Goal: Information Seeking & Learning: Learn about a topic

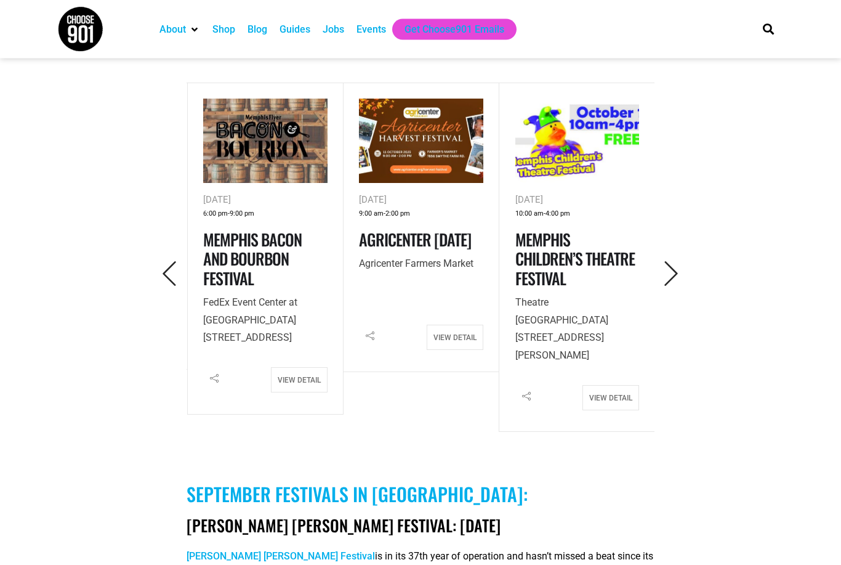
scroll to position [538, 0]
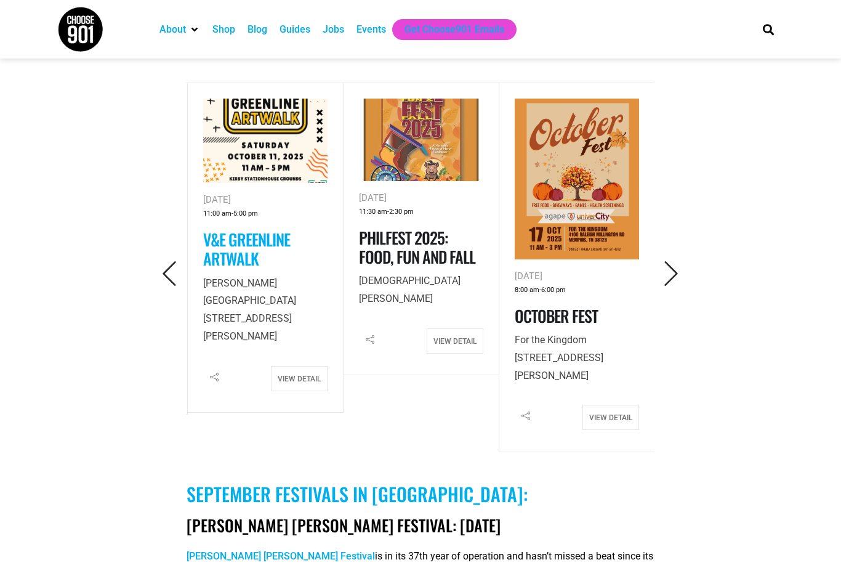
click at [235, 259] on link "V&E Greenline Artwalk" at bounding box center [246, 248] width 87 height 43
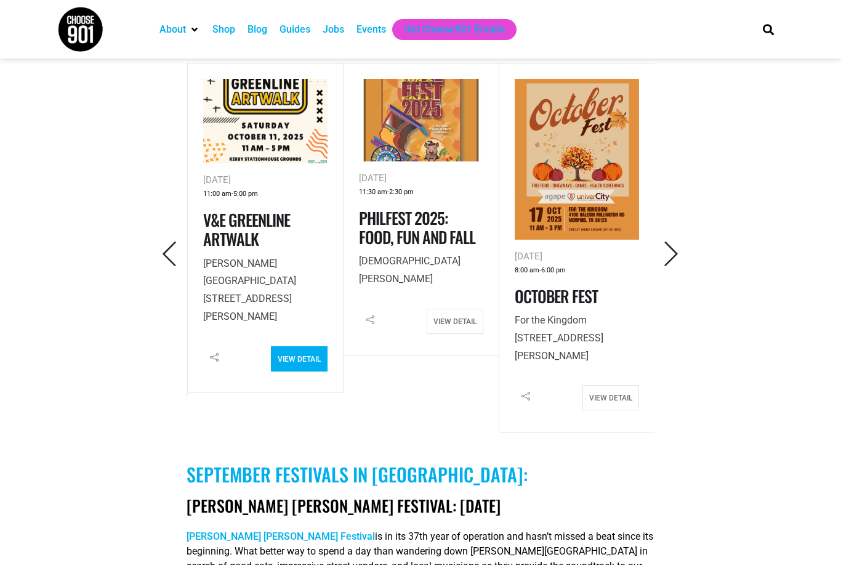
click at [304, 352] on link "View Detail" at bounding box center [299, 358] width 57 height 25
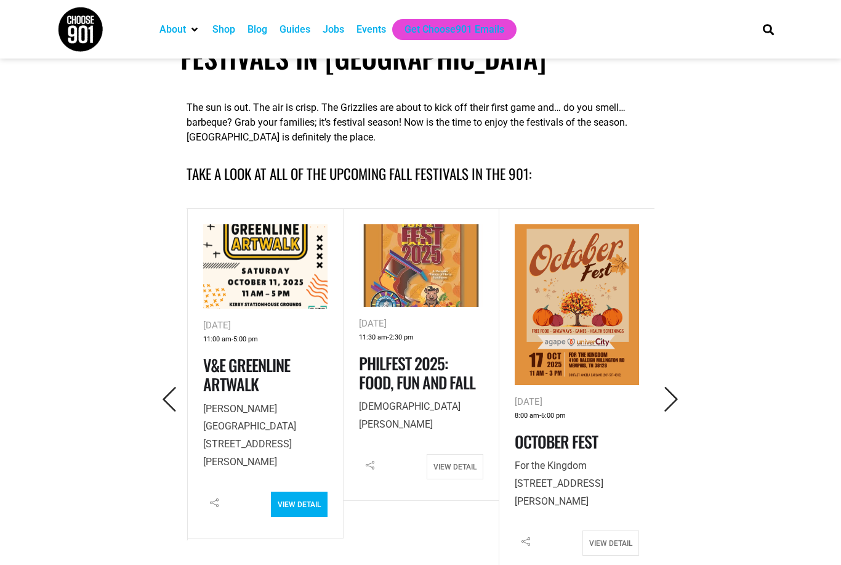
scroll to position [415, 0]
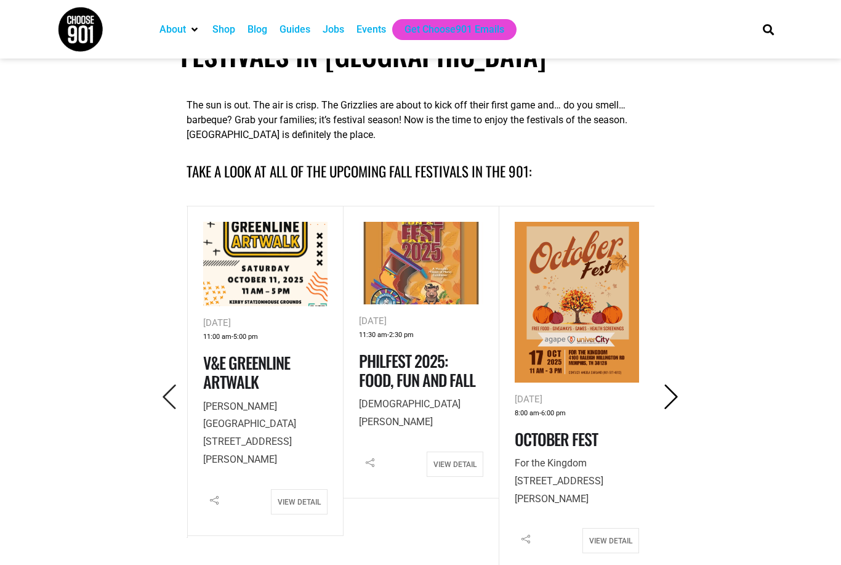
click at [673, 391] on icon "Next" at bounding box center [671, 396] width 25 height 25
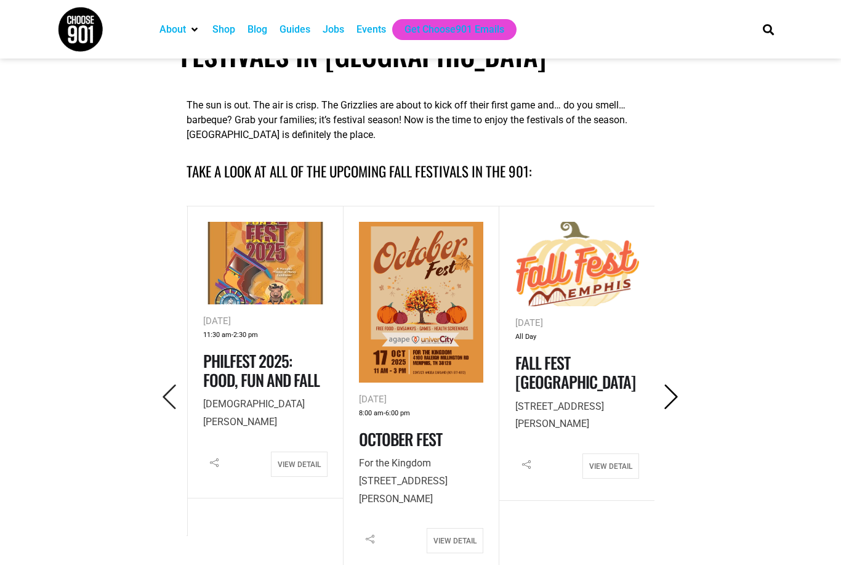
click at [674, 395] on icon "Next" at bounding box center [671, 396] width 25 height 25
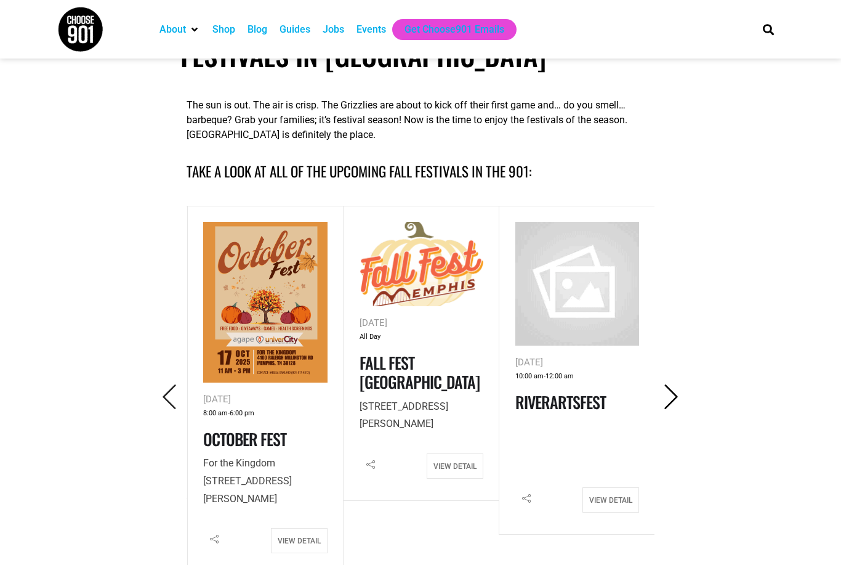
click at [663, 398] on icon "Next" at bounding box center [671, 396] width 25 height 25
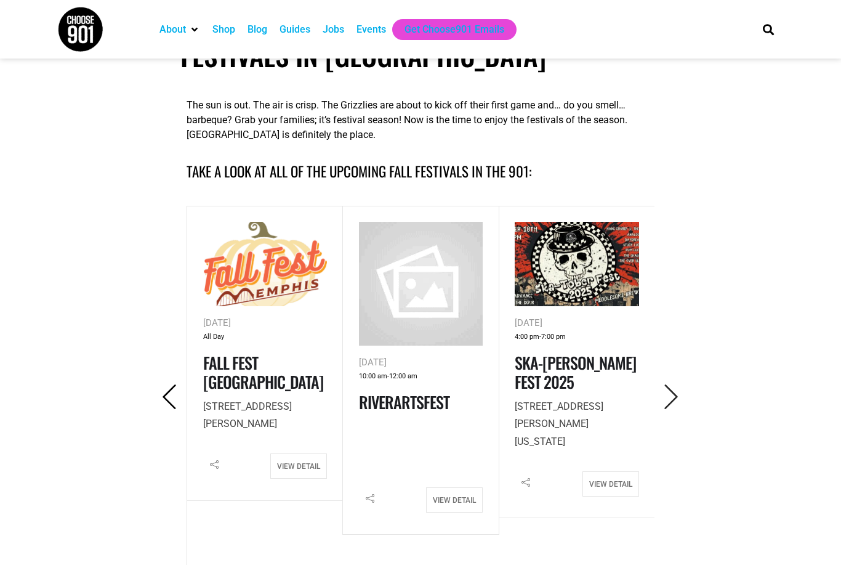
click at [169, 393] on icon "Previous" at bounding box center [169, 396] width 25 height 25
click at [669, 398] on icon "Next" at bounding box center [671, 396] width 25 height 25
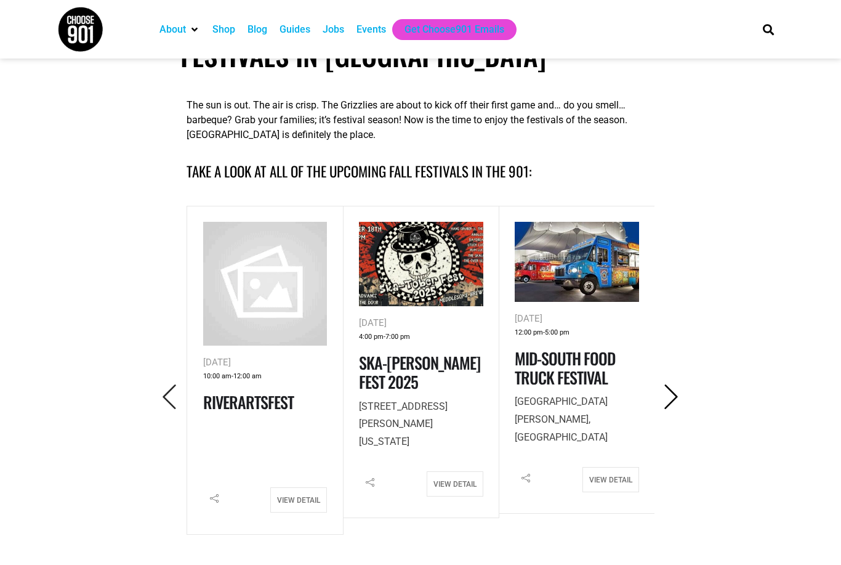
click at [669, 396] on icon "Next" at bounding box center [671, 396] width 25 height 25
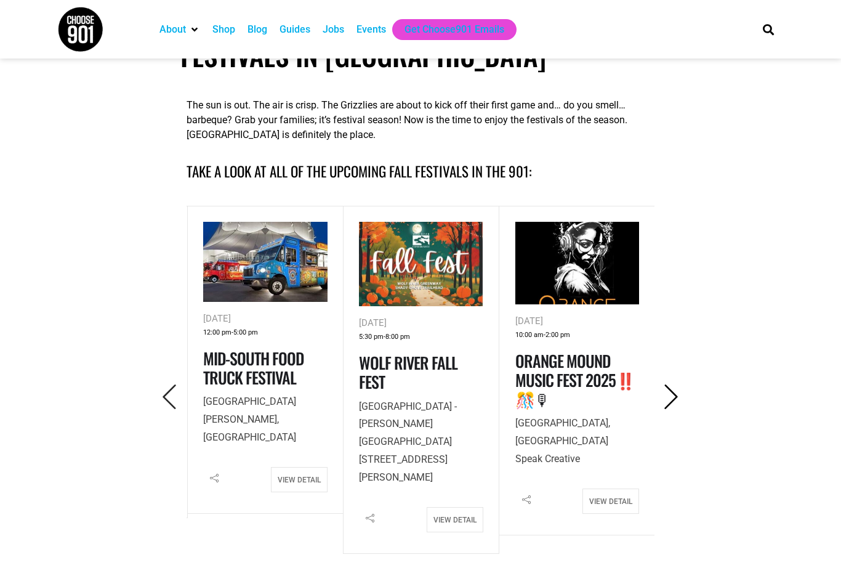
click at [671, 396] on icon "Next" at bounding box center [671, 396] width 25 height 25
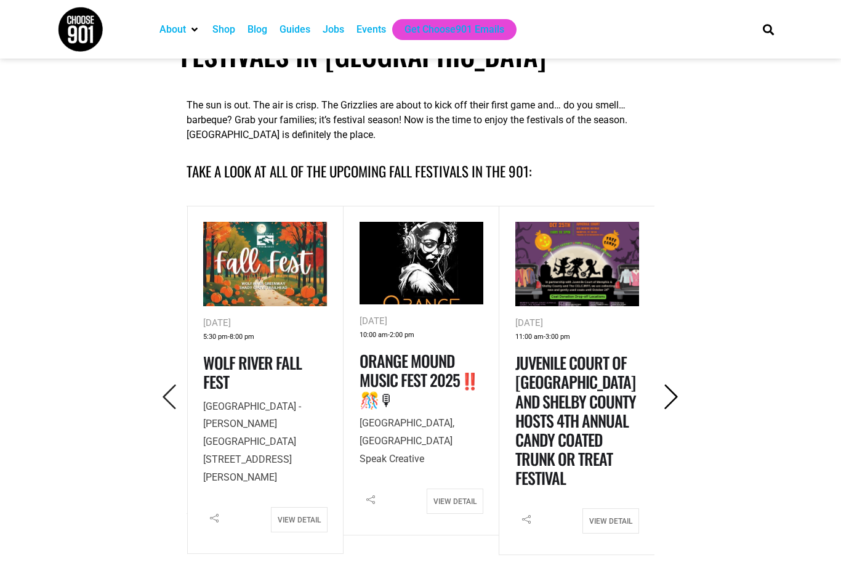
click at [664, 403] on icon "Next" at bounding box center [671, 396] width 25 height 25
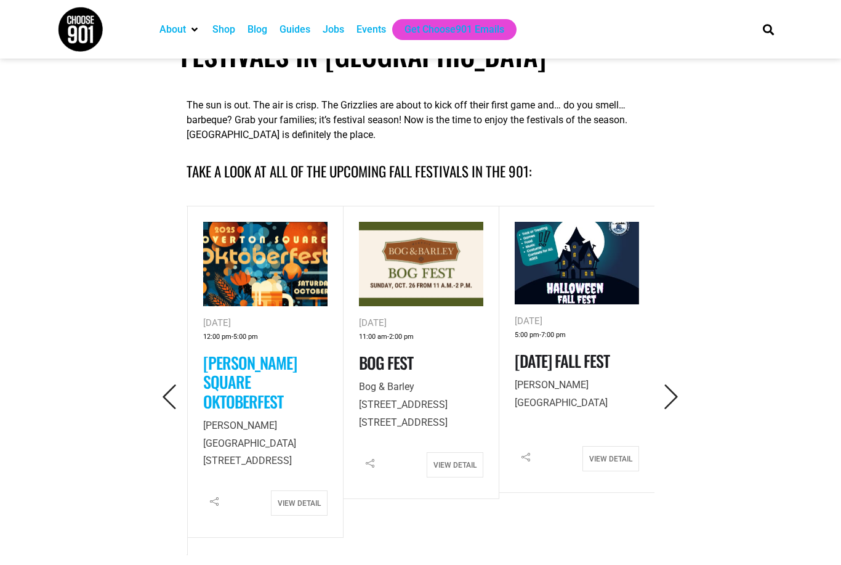
click at [251, 392] on link "[PERSON_NAME] Square Oktoberfest" at bounding box center [250, 381] width 94 height 62
click at [671, 401] on icon "Next" at bounding box center [671, 396] width 25 height 25
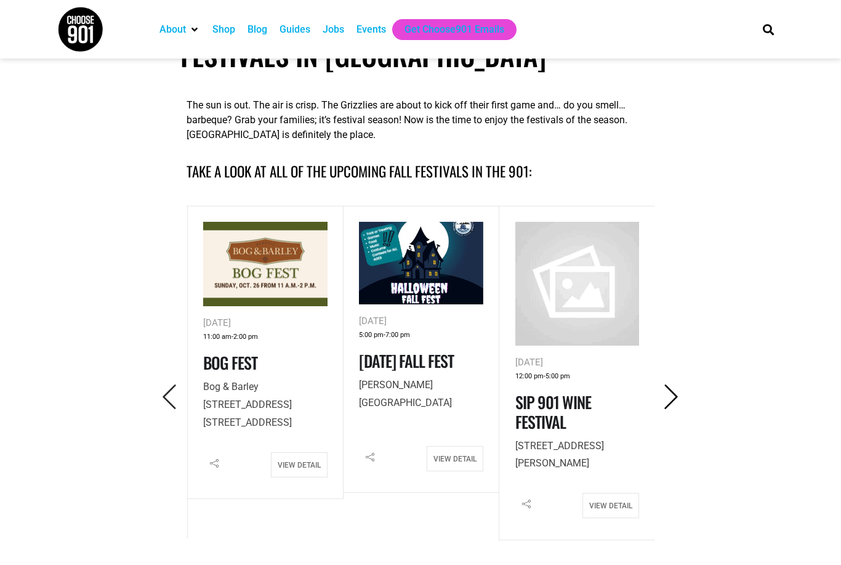
click at [675, 395] on icon "Next" at bounding box center [671, 396] width 25 height 25
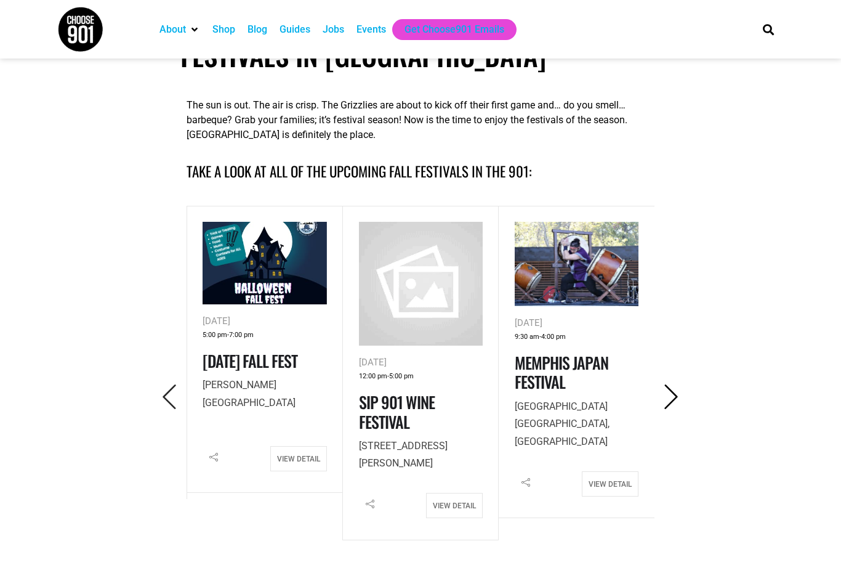
click at [675, 397] on icon "Next" at bounding box center [671, 396] width 25 height 25
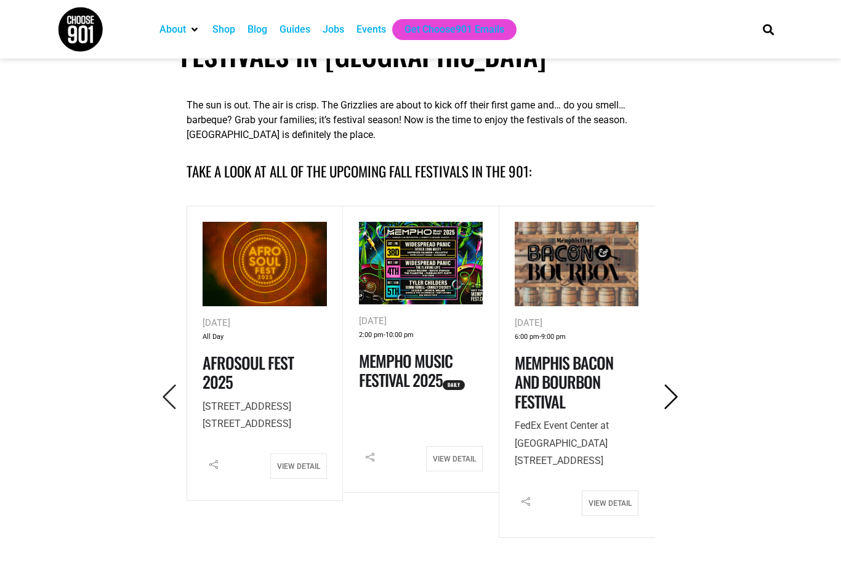
click at [674, 389] on icon "Next" at bounding box center [671, 396] width 25 height 25
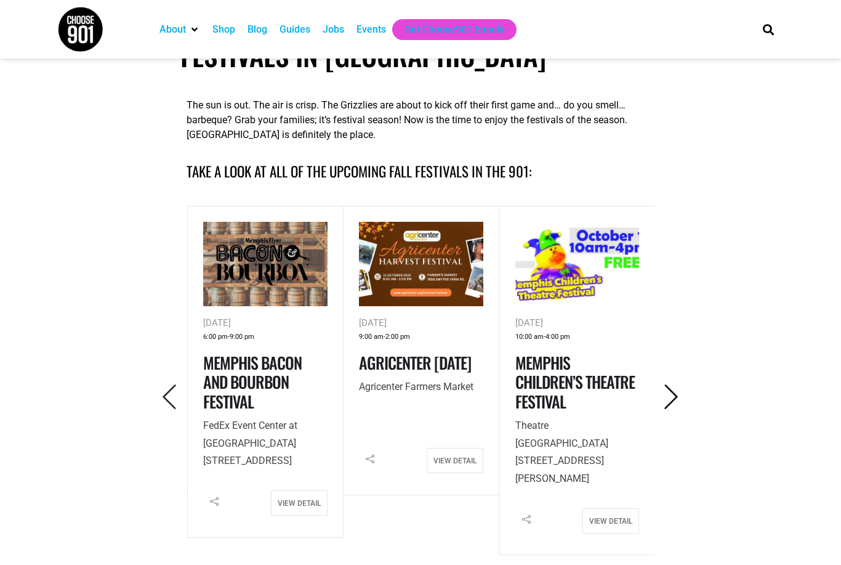
click at [678, 403] on icon "Next" at bounding box center [671, 396] width 25 height 25
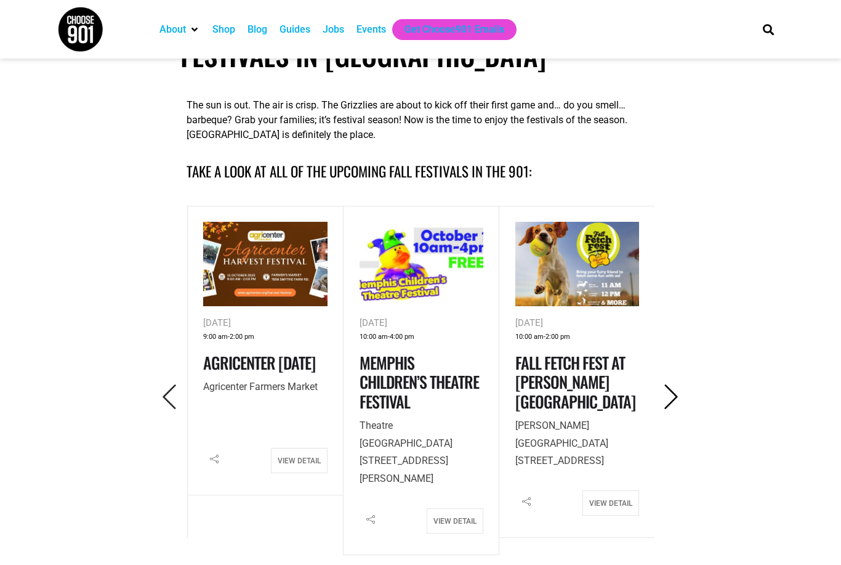
click at [671, 393] on icon "Next" at bounding box center [671, 396] width 25 height 25
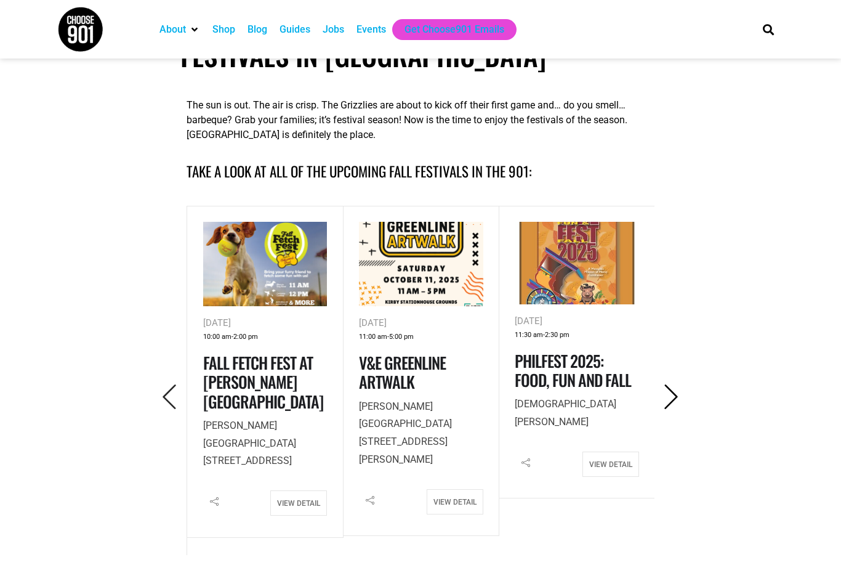
click at [672, 394] on icon "Next" at bounding box center [671, 396] width 25 height 25
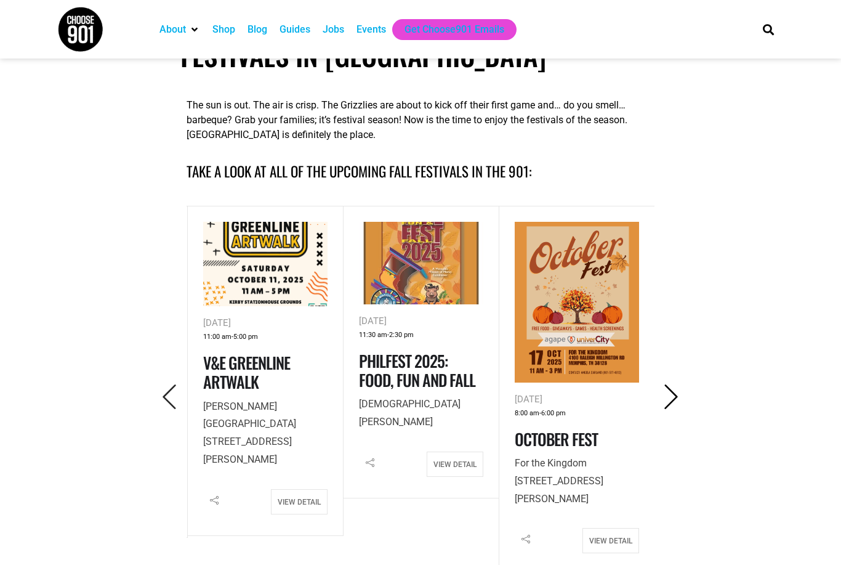
click at [674, 399] on icon "Next" at bounding box center [671, 396] width 25 height 25
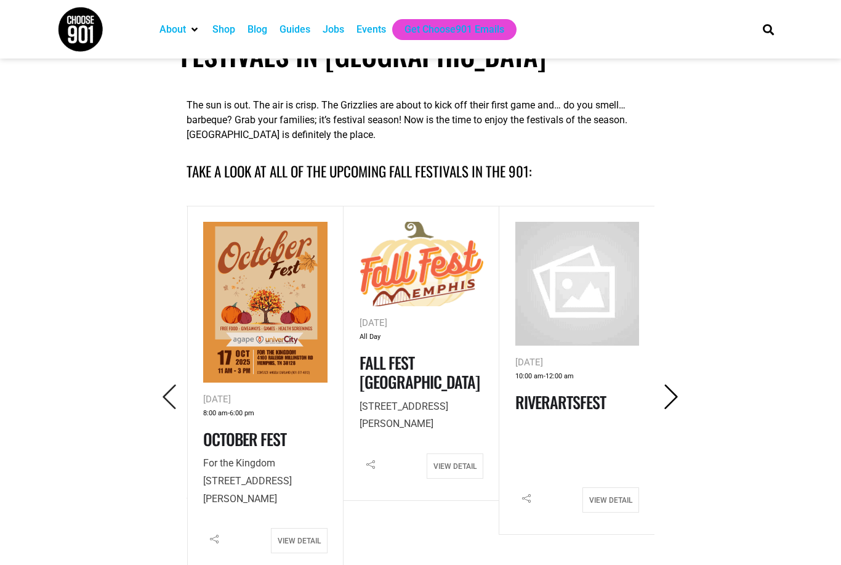
click at [669, 397] on icon "Next" at bounding box center [671, 396] width 25 height 25
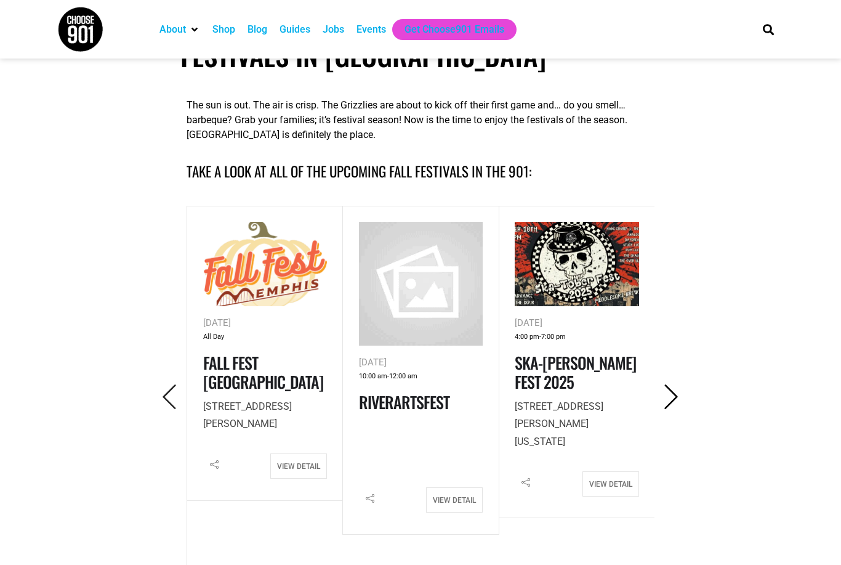
click at [674, 400] on icon "Next" at bounding box center [671, 396] width 25 height 25
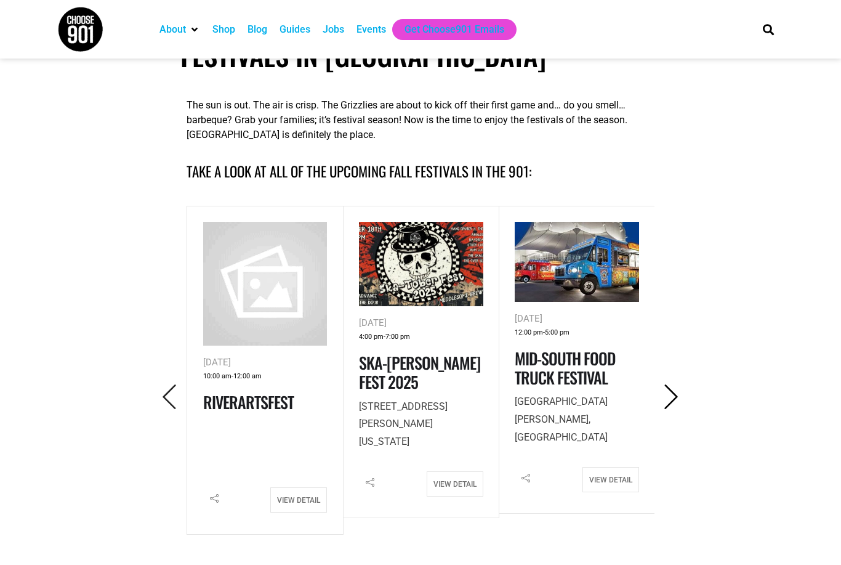
click at [672, 401] on icon "Next" at bounding box center [671, 396] width 25 height 25
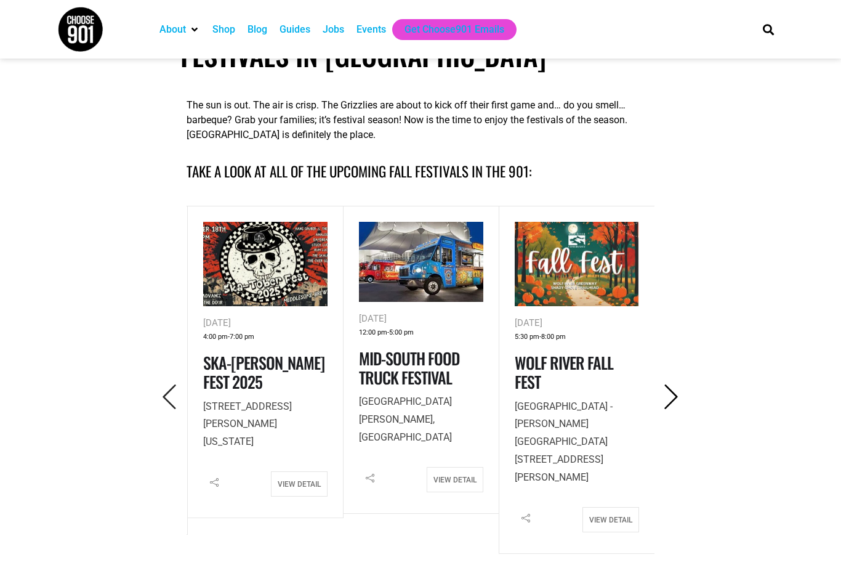
click at [672, 397] on icon "Next" at bounding box center [671, 396] width 25 height 25
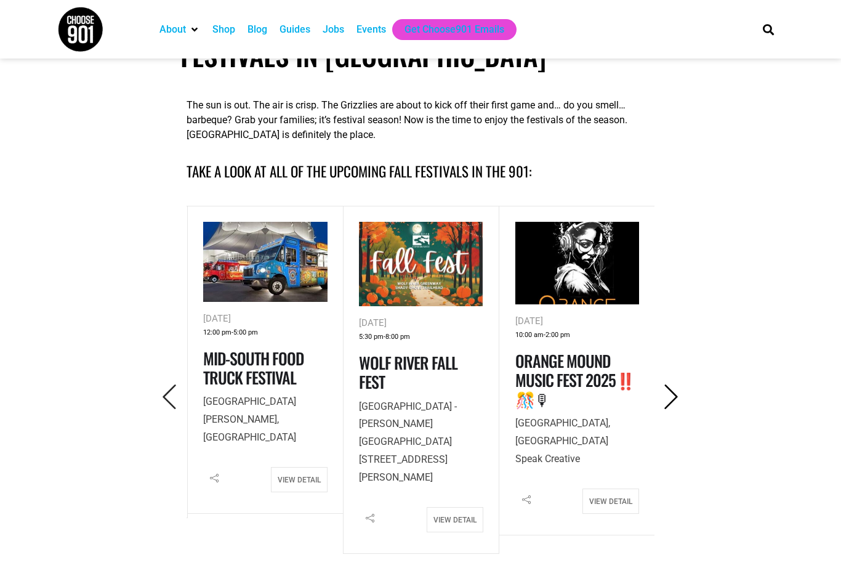
click at [675, 395] on icon "Next" at bounding box center [671, 396] width 25 height 25
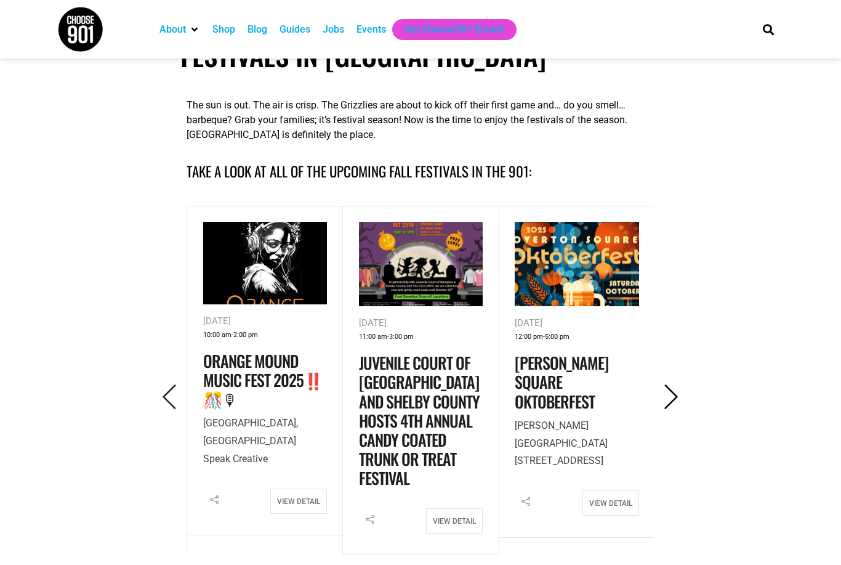
click at [674, 395] on icon "Next" at bounding box center [671, 396] width 25 height 25
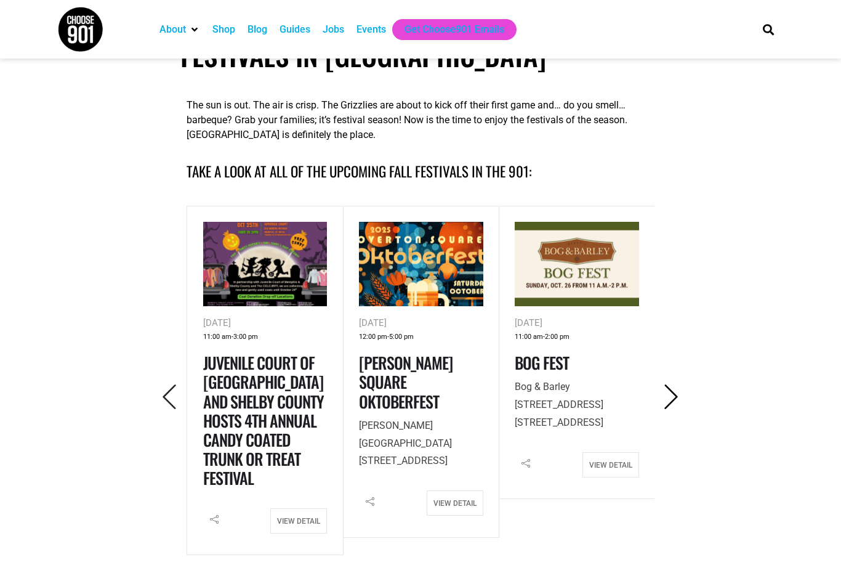
click at [668, 398] on icon "Next" at bounding box center [671, 396] width 25 height 25
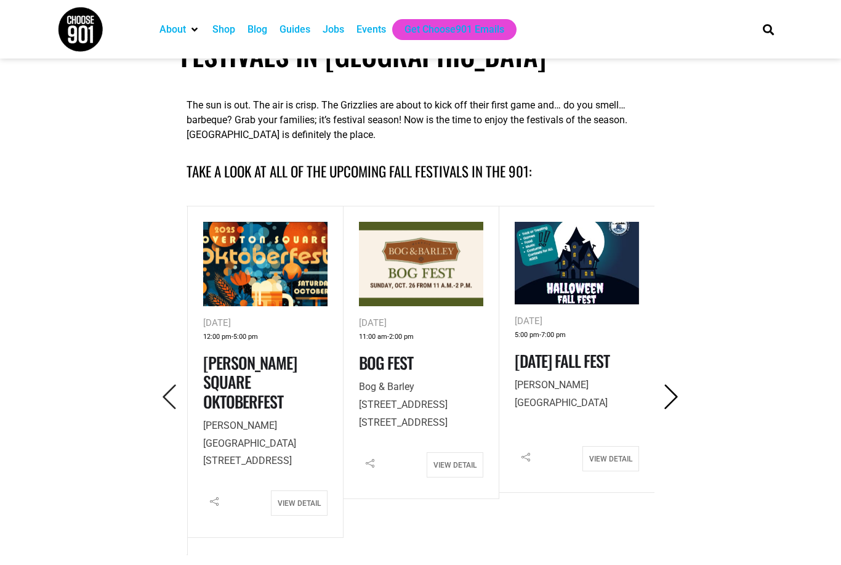
click at [664, 398] on icon "Next" at bounding box center [671, 396] width 25 height 25
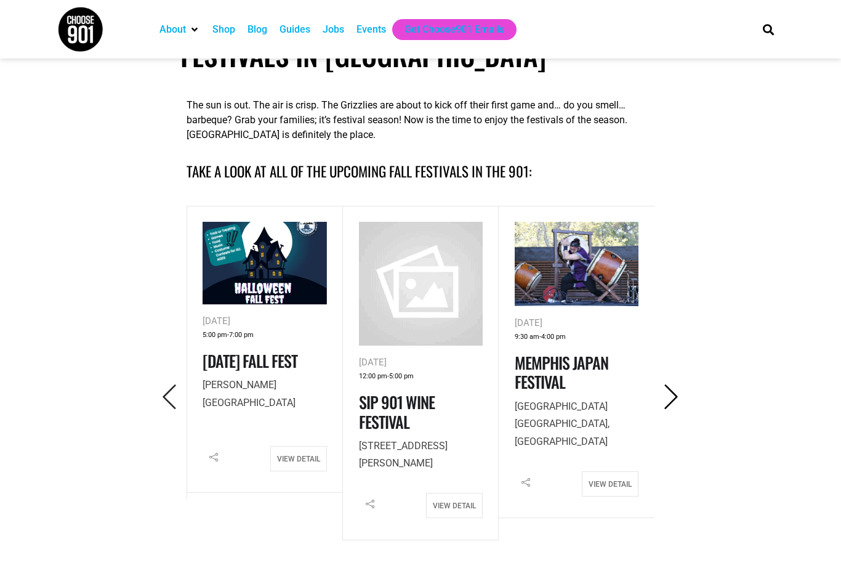
click at [683, 385] on icon "Next" at bounding box center [671, 396] width 25 height 25
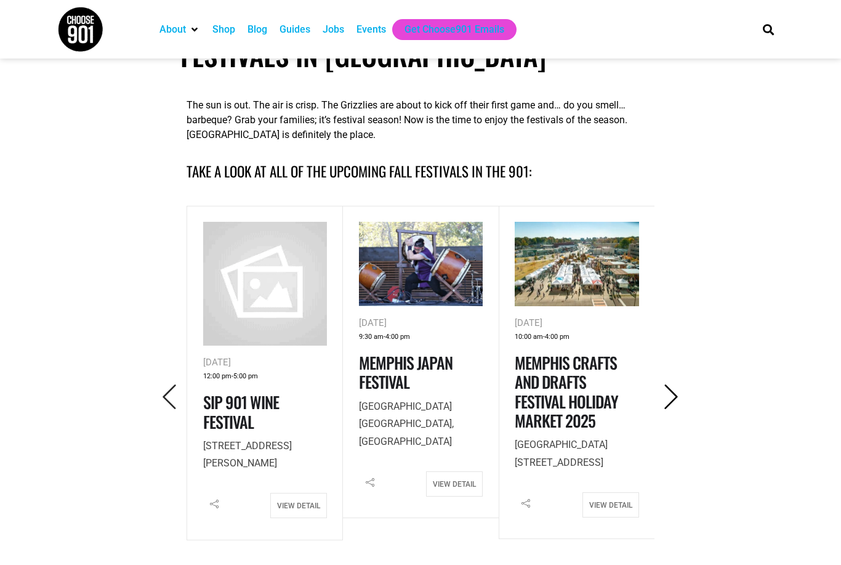
click at [672, 401] on icon "Next" at bounding box center [671, 396] width 25 height 25
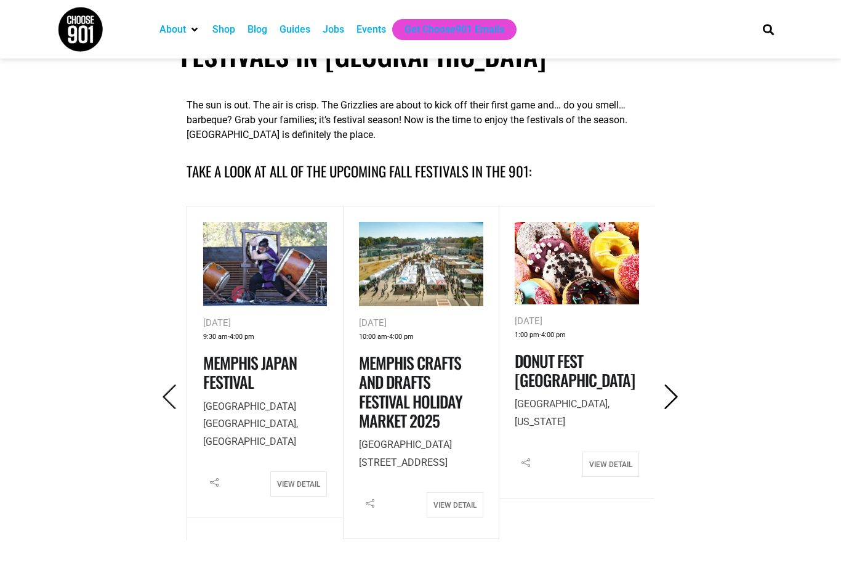
click at [674, 399] on icon "Next" at bounding box center [671, 396] width 25 height 25
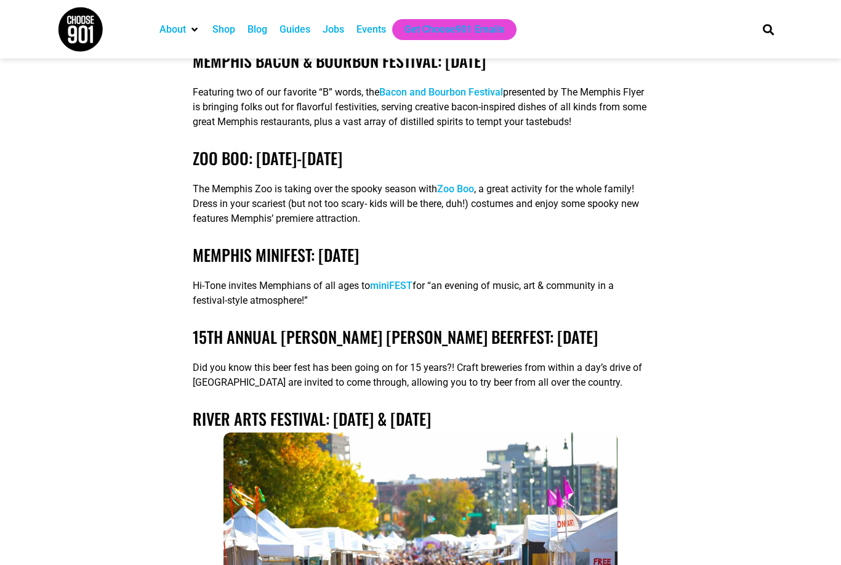
scroll to position [2867, 0]
